Goal: Transaction & Acquisition: Book appointment/travel/reservation

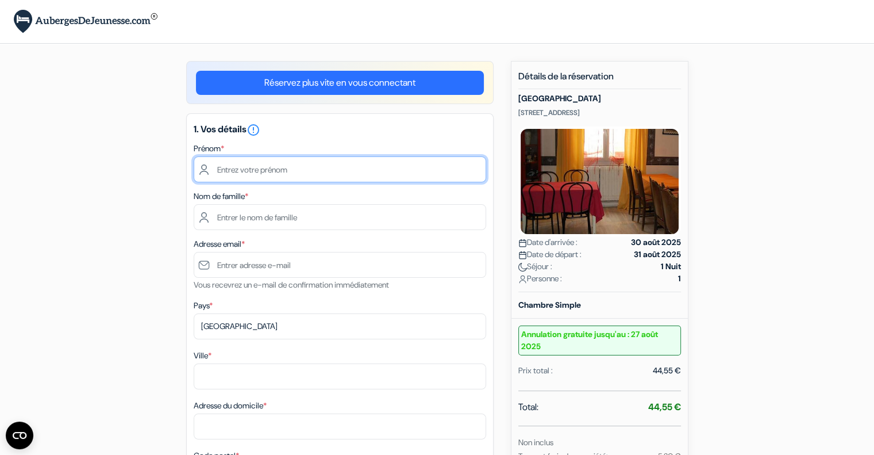
click at [403, 174] on input "text" at bounding box center [340, 169] width 292 height 26
type input "Ryan Nasralhaq"
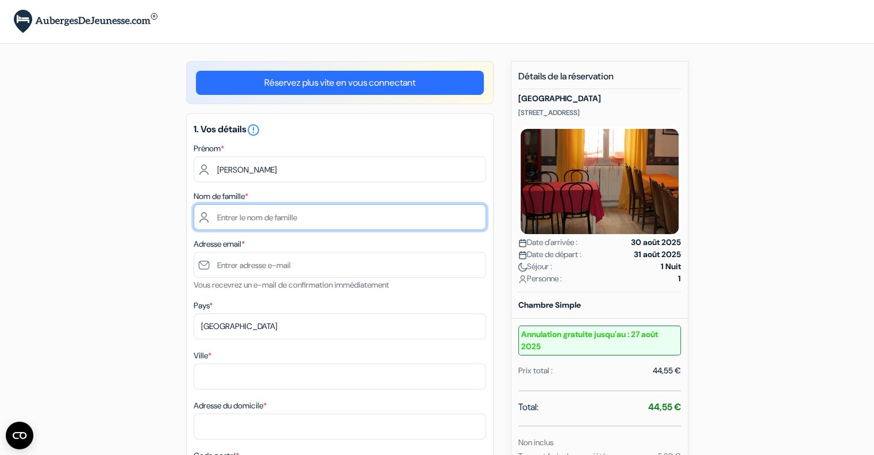
type input "Fernandes"
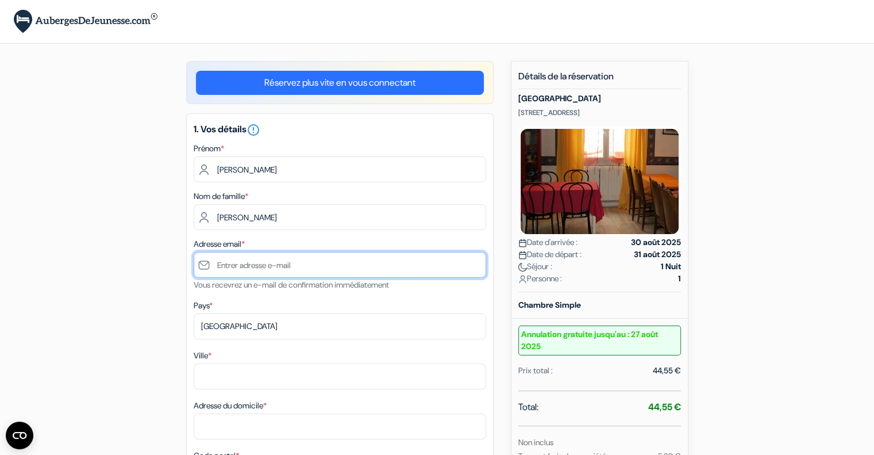
type input "[EMAIL_ADDRESS][DOMAIN_NAME]"
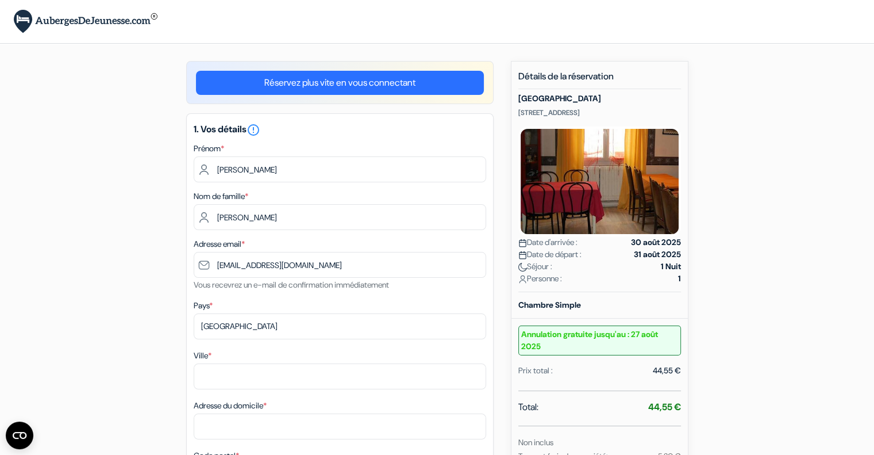
type input "Lisboa"
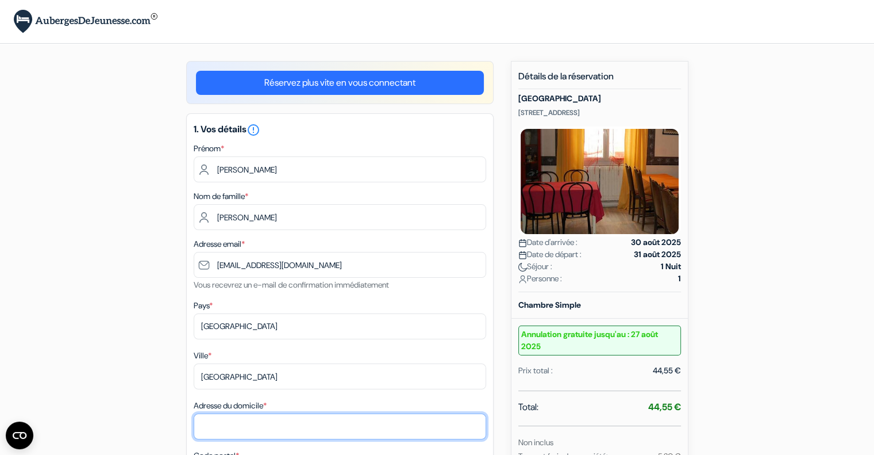
type input "2, Rua São Bento Menni, Nº 2, 2º, C."
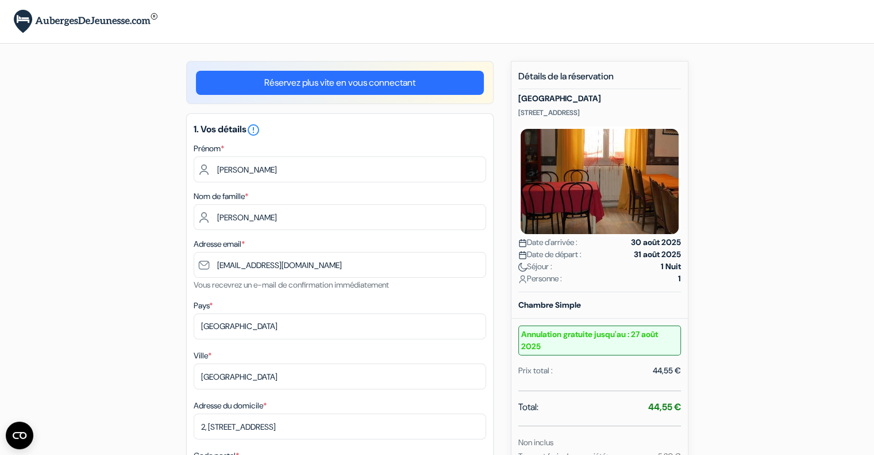
type input "1600-896"
type input "932181254"
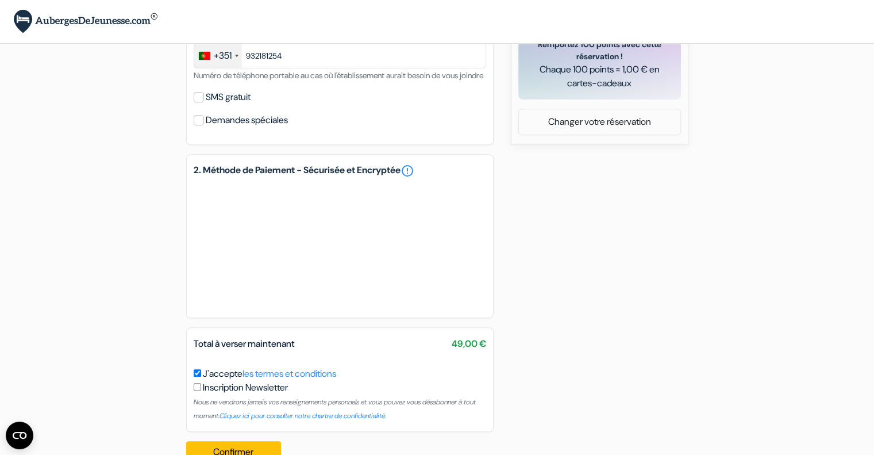
scroll to position [553, 0]
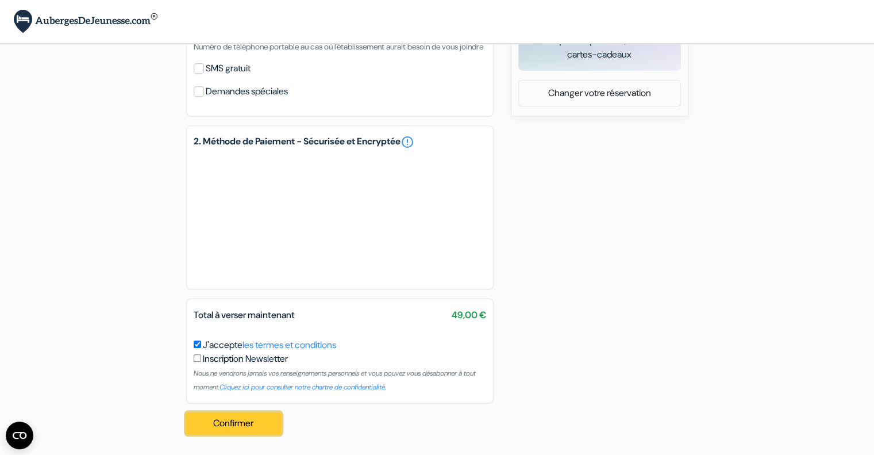
click at [222, 422] on button "Confirmer Loading..." at bounding box center [233, 423] width 95 height 22
